Goal: Task Accomplishment & Management: Use online tool/utility

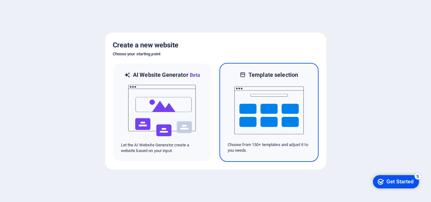
click at [287, 118] on img at bounding box center [268, 110] width 69 height 63
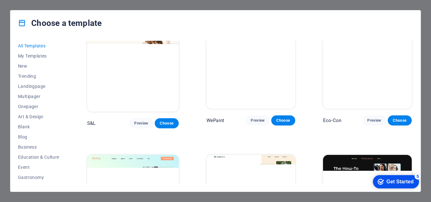
scroll to position [284, 0]
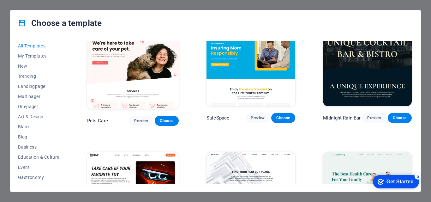
scroll to position [979, 0]
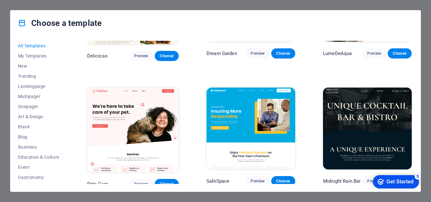
click at [368, 101] on img at bounding box center [367, 128] width 89 height 82
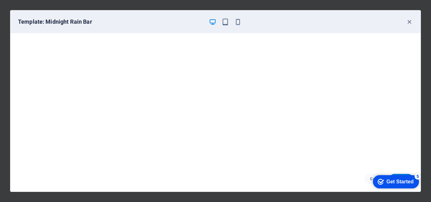
click at [406, 179] on div "Get Started" at bounding box center [400, 182] width 27 height 6
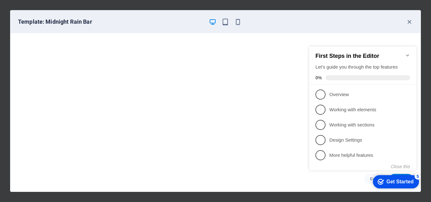
click at [396, 180] on div "Get Started" at bounding box center [400, 182] width 27 height 6
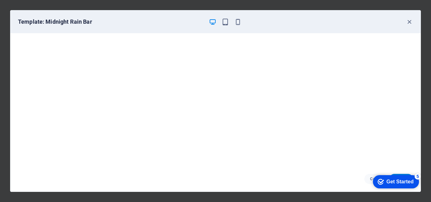
drag, startPoint x: 395, startPoint y: 17, endPoint x: 379, endPoint y: 17, distance: 15.8
click at [379, 17] on div "Template: Midnight Rain Bar" at bounding box center [215, 21] width 410 height 23
drag, startPoint x: 411, startPoint y: 180, endPoint x: 374, endPoint y: 181, distance: 36.7
click at [374, 181] on div "checkmark Get Started 5" at bounding box center [396, 181] width 46 height 13
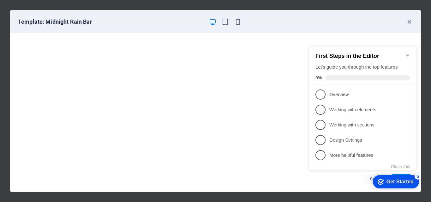
drag, startPoint x: 399, startPoint y: 184, endPoint x: 408, endPoint y: 55, distance: 130.1
click at [408, 55] on icon "Minimize checklist" at bounding box center [407, 55] width 5 height 5
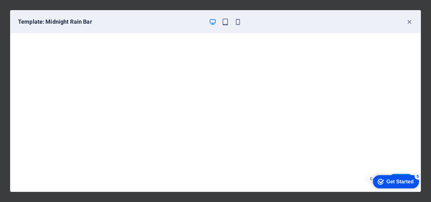
click at [417, 176] on div "5" at bounding box center [418, 176] width 6 height 6
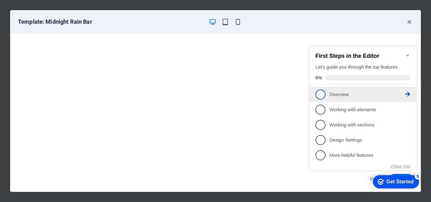
click at [341, 93] on p "Overview - incomplete" at bounding box center [367, 94] width 76 height 7
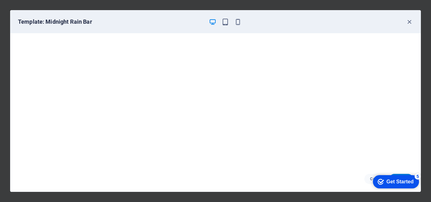
click at [393, 184] on div "Get Started" at bounding box center [400, 182] width 27 height 6
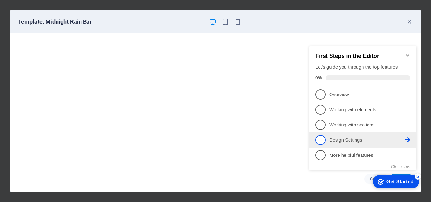
click at [340, 144] on li "4 Design Settings - incomplete" at bounding box center [362, 139] width 107 height 15
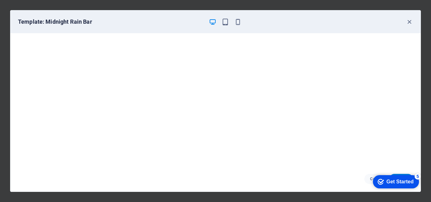
drag, startPoint x: 442, startPoint y: 287, endPoint x: 442, endPoint y: 291, distance: 3.8
click div "checkmark Get Started 5 First Steps in the Editor Let's guide you through the t…"
click at [387, 184] on div "Get Started" at bounding box center [400, 182] width 27 height 6
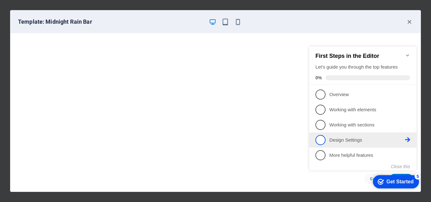
click at [406, 140] on icon at bounding box center [407, 139] width 5 height 5
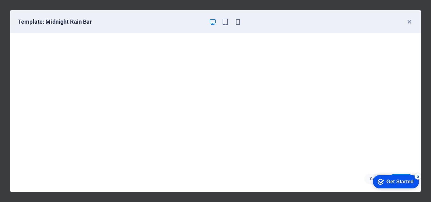
click at [414, 184] on div "Get Started" at bounding box center [400, 182] width 27 height 6
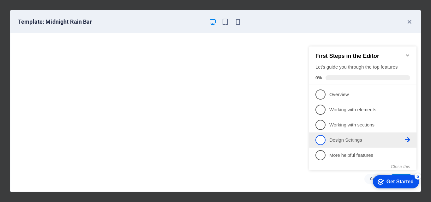
click at [320, 139] on span "4" at bounding box center [321, 140] width 10 height 10
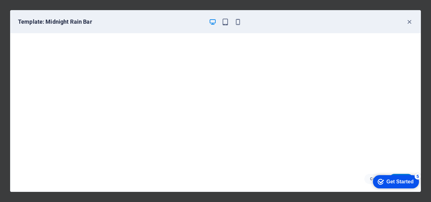
click div "checkmark Get Started 5 First Steps in the Editor Let's guide you through the t…"
click at [334, 177] on div "Cancel Choose" at bounding box center [215, 178] width 410 height 25
click at [234, 18] on button "button" at bounding box center [238, 22] width 8 height 8
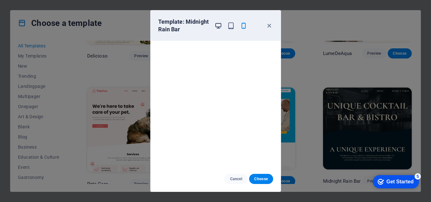
click at [218, 23] on icon "button" at bounding box center [218, 25] width 7 height 7
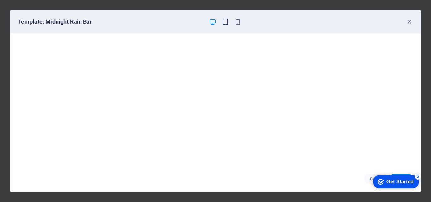
drag, startPoint x: 232, startPoint y: 22, endPoint x: 222, endPoint y: 22, distance: 9.5
click at [229, 22] on div at bounding box center [225, 22] width 33 height 8
click at [222, 22] on icon "button" at bounding box center [225, 21] width 7 height 7
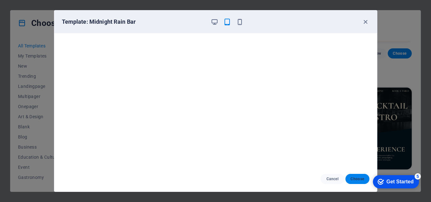
click at [356, 177] on span "Choose" at bounding box center [358, 178] width 14 height 5
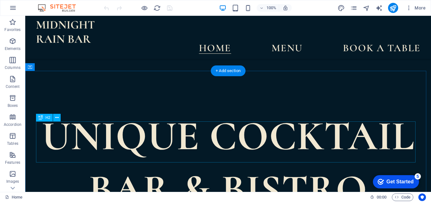
scroll to position [158, 0]
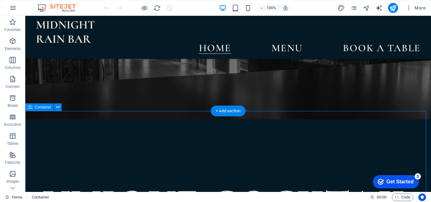
scroll to position [95, 0]
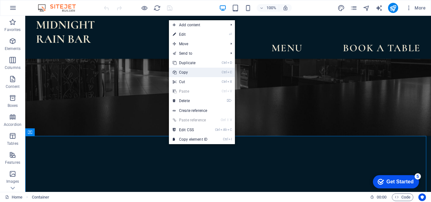
click at [181, 75] on link "Ctrl C Copy" at bounding box center [190, 72] width 42 height 9
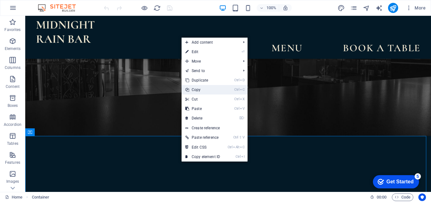
click at [190, 90] on link "Ctrl C Copy" at bounding box center [203, 89] width 42 height 9
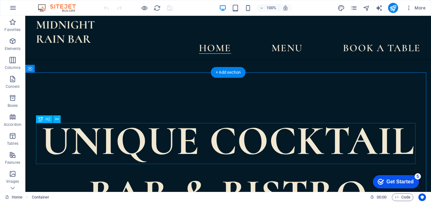
scroll to position [190, 0]
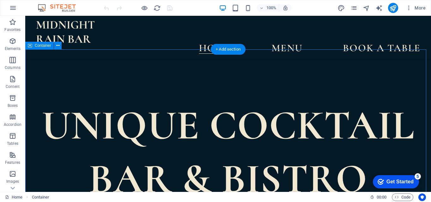
scroll to position [158, 0]
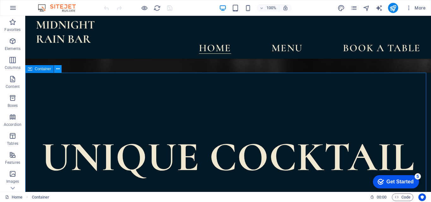
click at [57, 69] on icon at bounding box center [57, 69] width 3 height 7
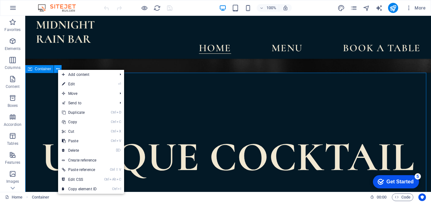
click at [57, 69] on icon at bounding box center [57, 69] width 3 height 7
click at [37, 69] on span "Container" at bounding box center [43, 69] width 16 height 4
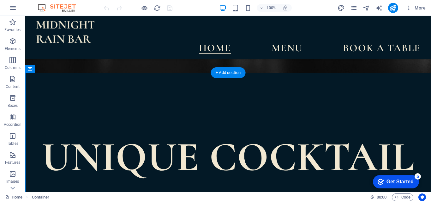
drag, startPoint x: 64, startPoint y: 86, endPoint x: 68, endPoint y: 137, distance: 51.9
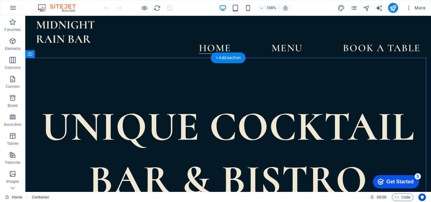
scroll to position [221, 0]
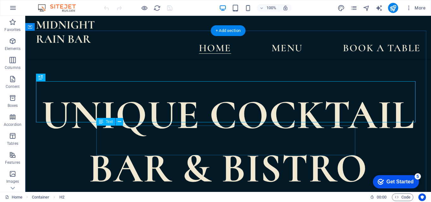
scroll to position [190, 0]
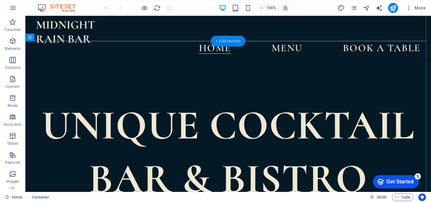
drag, startPoint x: 222, startPoint y: 41, endPoint x: 86, endPoint y: 27, distance: 137.1
click at [223, 41] on div "+ Add section" at bounding box center [228, 41] width 35 height 11
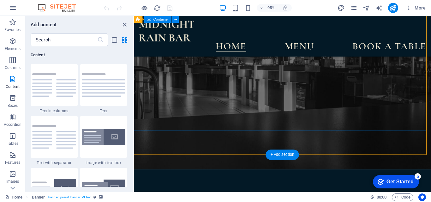
scroll to position [126, 0]
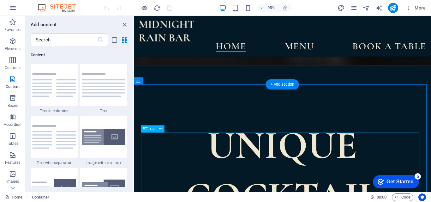
scroll to position [221, 0]
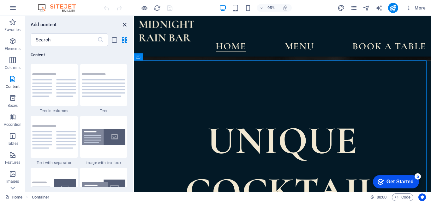
click at [125, 25] on icon "close panel" at bounding box center [124, 24] width 7 height 7
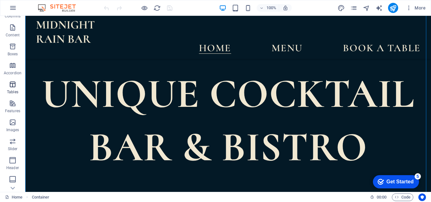
scroll to position [0, 0]
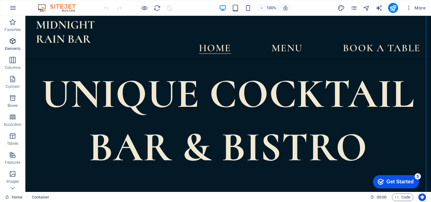
click at [15, 41] on icon "button" at bounding box center [13, 41] width 8 height 8
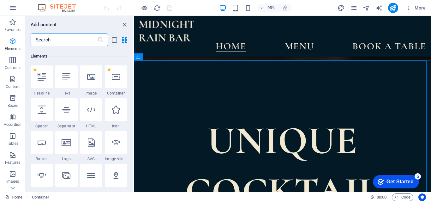
scroll to position [67, 0]
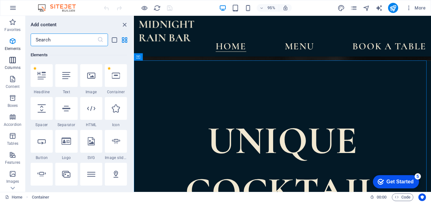
click at [12, 58] on icon "button" at bounding box center [13, 60] width 8 height 8
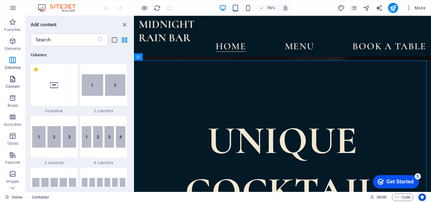
click at [15, 76] on icon "button" at bounding box center [13, 79] width 8 height 8
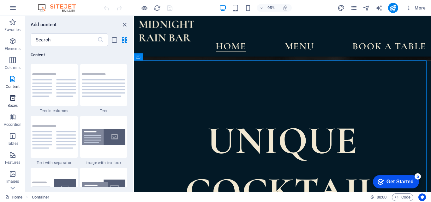
click at [13, 96] on icon "button" at bounding box center [13, 98] width 8 height 8
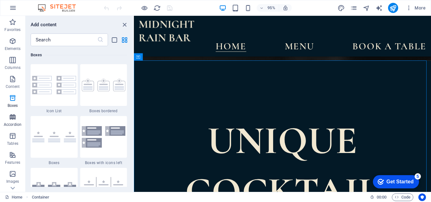
click at [12, 117] on icon "button" at bounding box center [13, 117] width 8 height 8
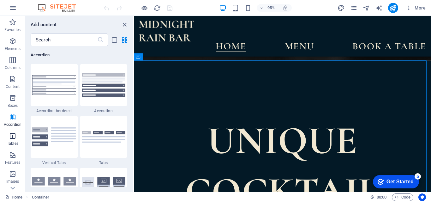
click at [14, 137] on icon "button" at bounding box center [13, 136] width 8 height 8
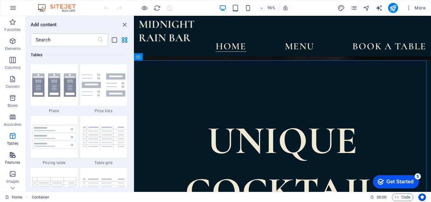
click at [13, 153] on icon "button" at bounding box center [13, 155] width 8 height 8
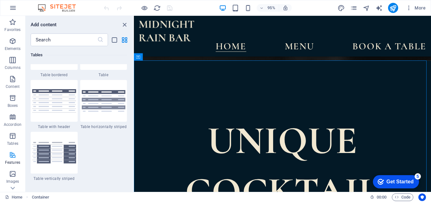
scroll to position [2462, 0]
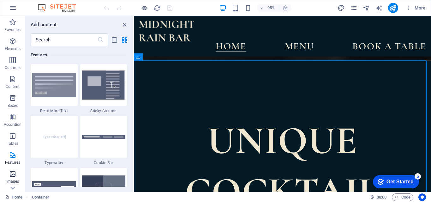
click at [10, 173] on icon "button" at bounding box center [13, 174] width 8 height 8
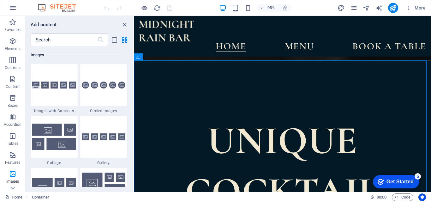
scroll to position [3203, 0]
click at [126, 24] on icon "close panel" at bounding box center [124, 24] width 7 height 7
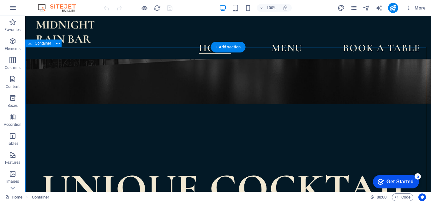
scroll to position [95, 0]
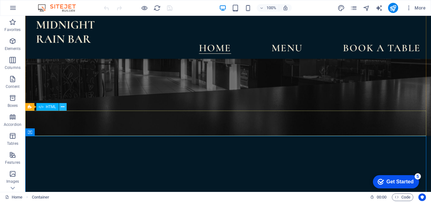
click at [63, 108] on icon at bounding box center [62, 107] width 3 height 7
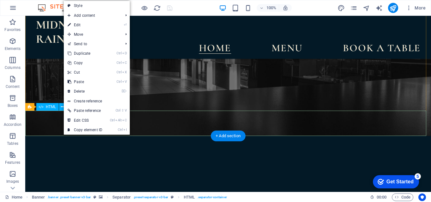
drag, startPoint x: 35, startPoint y: 135, endPoint x: 38, endPoint y: 136, distance: 3.5
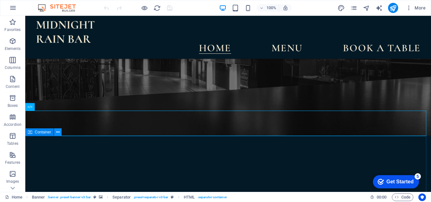
click at [59, 132] on icon at bounding box center [57, 132] width 3 height 7
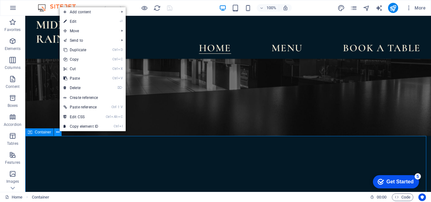
click at [59, 132] on icon at bounding box center [57, 132] width 3 height 7
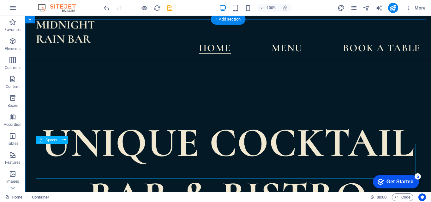
scroll to position [166, 0]
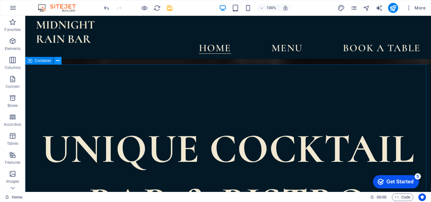
click at [59, 60] on icon at bounding box center [57, 60] width 3 height 7
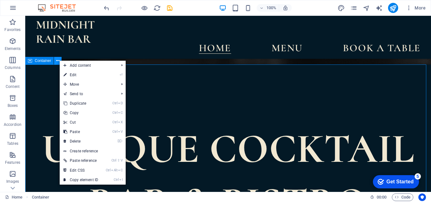
click at [59, 60] on icon at bounding box center [57, 60] width 3 height 7
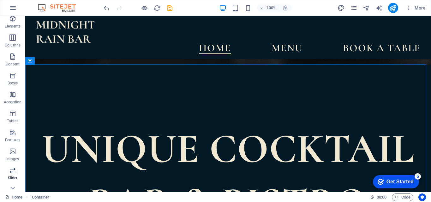
scroll to position [32, 0]
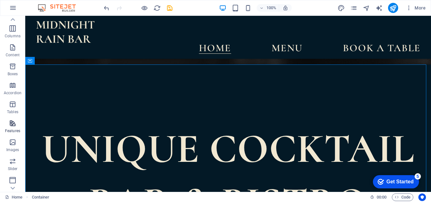
click at [12, 129] on p "Features" at bounding box center [12, 130] width 15 height 5
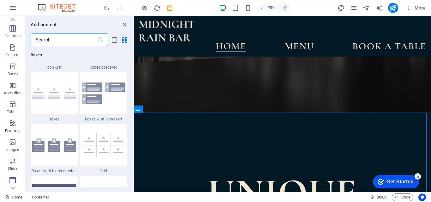
scroll to position [2462, 0]
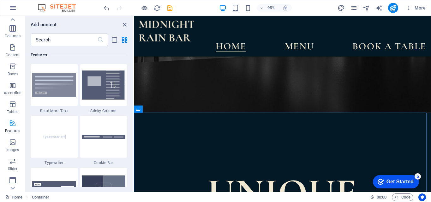
click at [14, 126] on icon "button" at bounding box center [13, 123] width 8 height 8
click at [124, 24] on icon "close panel" at bounding box center [124, 24] width 7 height 7
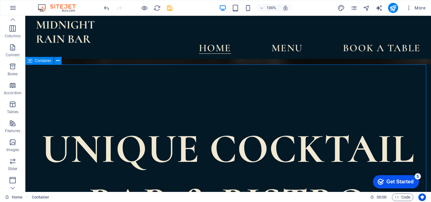
click at [37, 59] on span "Container" at bounding box center [43, 61] width 16 height 4
click at [60, 59] on button at bounding box center [58, 61] width 8 height 8
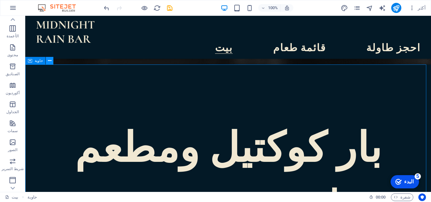
click at [49, 61] on icon at bounding box center [49, 60] width 3 height 7
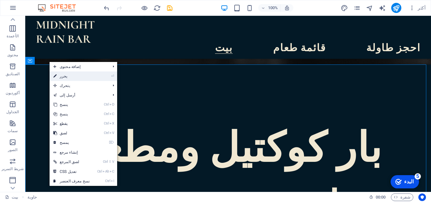
click at [66, 76] on font "يحرر" at bounding box center [64, 76] width 8 height 4
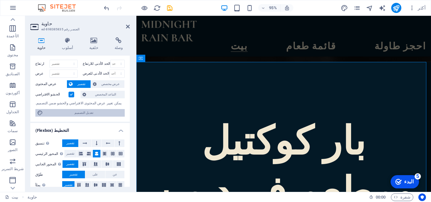
scroll to position [0, 0]
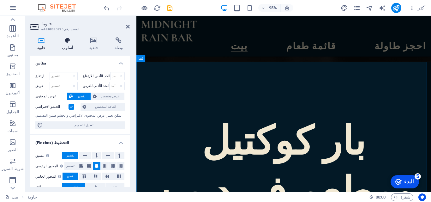
click at [67, 46] on font "أسلوب" at bounding box center [67, 47] width 11 height 4
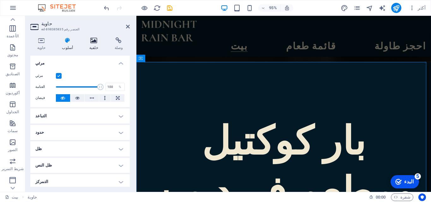
click at [92, 46] on font "خلفية" at bounding box center [93, 47] width 9 height 4
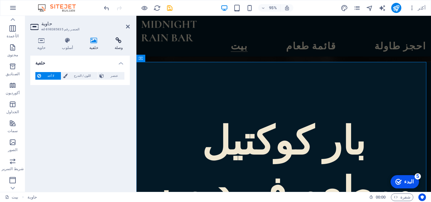
click at [117, 48] on font "وصلة" at bounding box center [119, 47] width 9 height 4
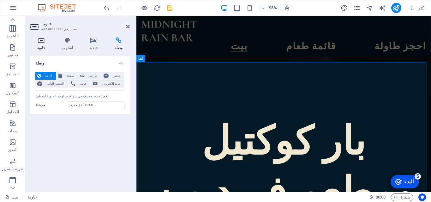
click at [39, 45] on h4 "حاوية" at bounding box center [42, 43] width 25 height 13
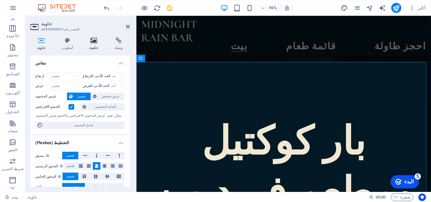
click at [92, 46] on font "خلفية" at bounding box center [93, 47] width 9 height 4
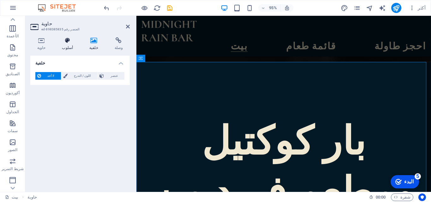
click at [68, 43] on icon at bounding box center [67, 40] width 25 height 6
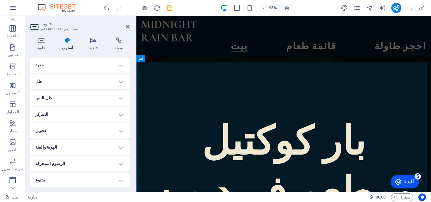
scroll to position [68, 0]
click at [121, 181] on h4 "متنوع" at bounding box center [79, 179] width 99 height 15
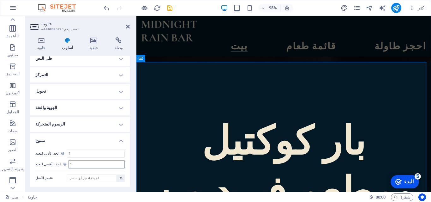
scroll to position [107, 0]
click at [118, 125] on h4 "الرسوم المتحركة" at bounding box center [79, 123] width 99 height 15
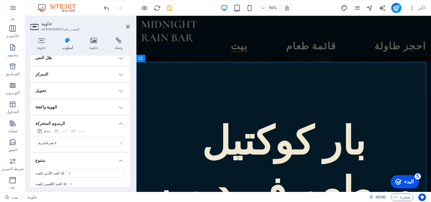
scroll to position [128, 0]
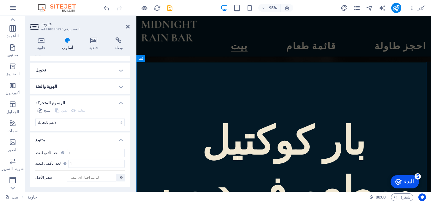
click at [119, 87] on h4 "الهوية والفئة" at bounding box center [79, 86] width 99 height 15
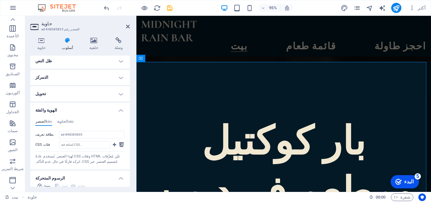
scroll to position [96, 0]
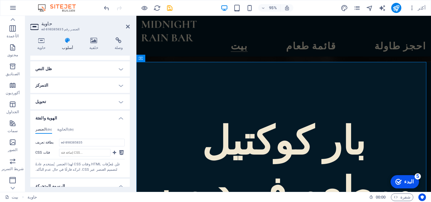
click at [119, 103] on h4 "تحويل" at bounding box center [79, 101] width 99 height 15
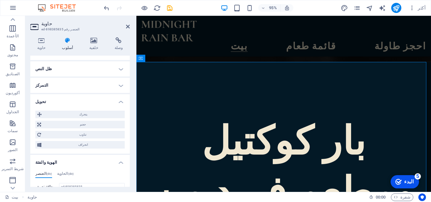
click at [118, 86] on h4 "التمركز" at bounding box center [79, 85] width 99 height 15
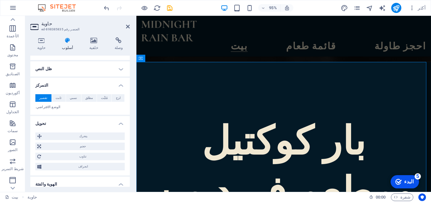
click at [120, 71] on h4 "ظل النص" at bounding box center [79, 68] width 99 height 15
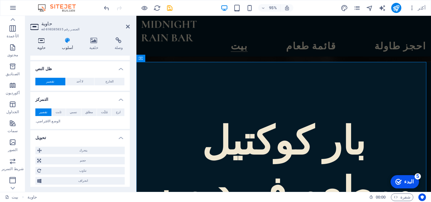
click at [44, 46] on font "حاوية" at bounding box center [41, 47] width 9 height 4
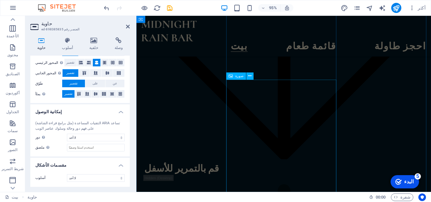
scroll to position [884, 0]
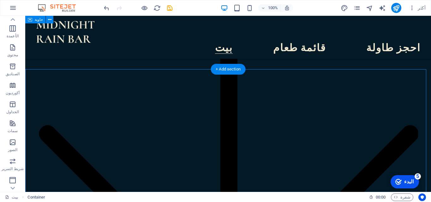
scroll to position [726, 0]
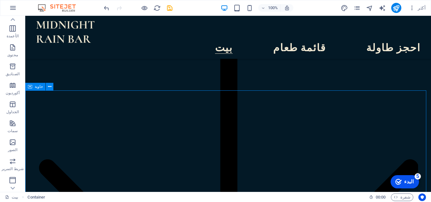
click at [36, 87] on font "حاوية" at bounding box center [39, 86] width 8 height 4
click at [48, 87] on icon at bounding box center [49, 86] width 3 height 7
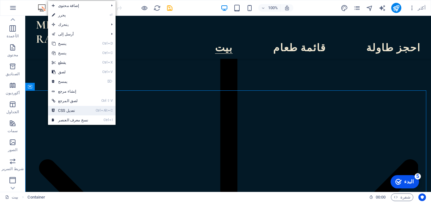
click at [67, 111] on font "تعديل CSS" at bounding box center [66, 110] width 17 height 4
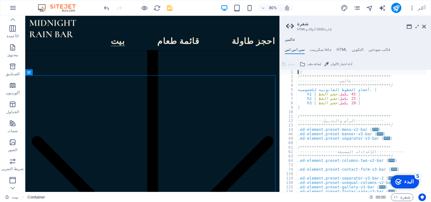
type textarea "} }"
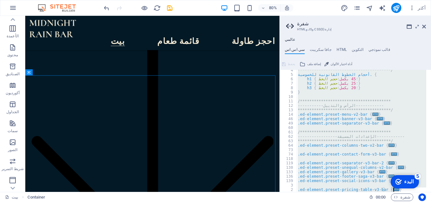
scroll to position [0, 0]
